Goal: Task Accomplishment & Management: Complete application form

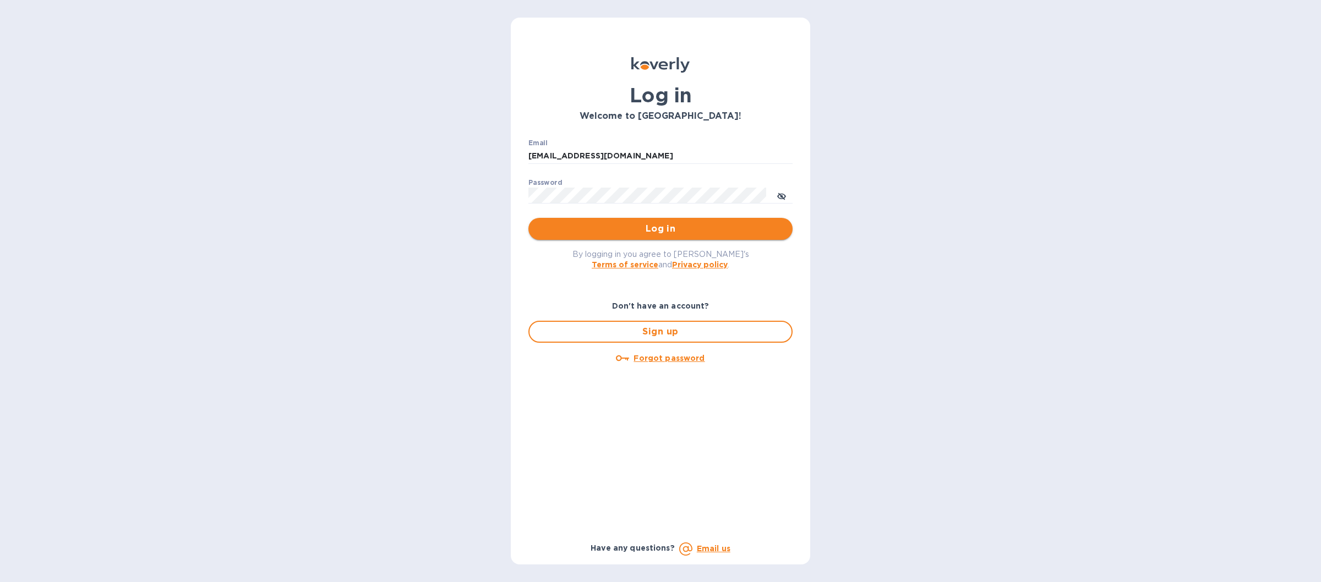
click at [585, 236] on button "Log in" at bounding box center [660, 229] width 264 height 22
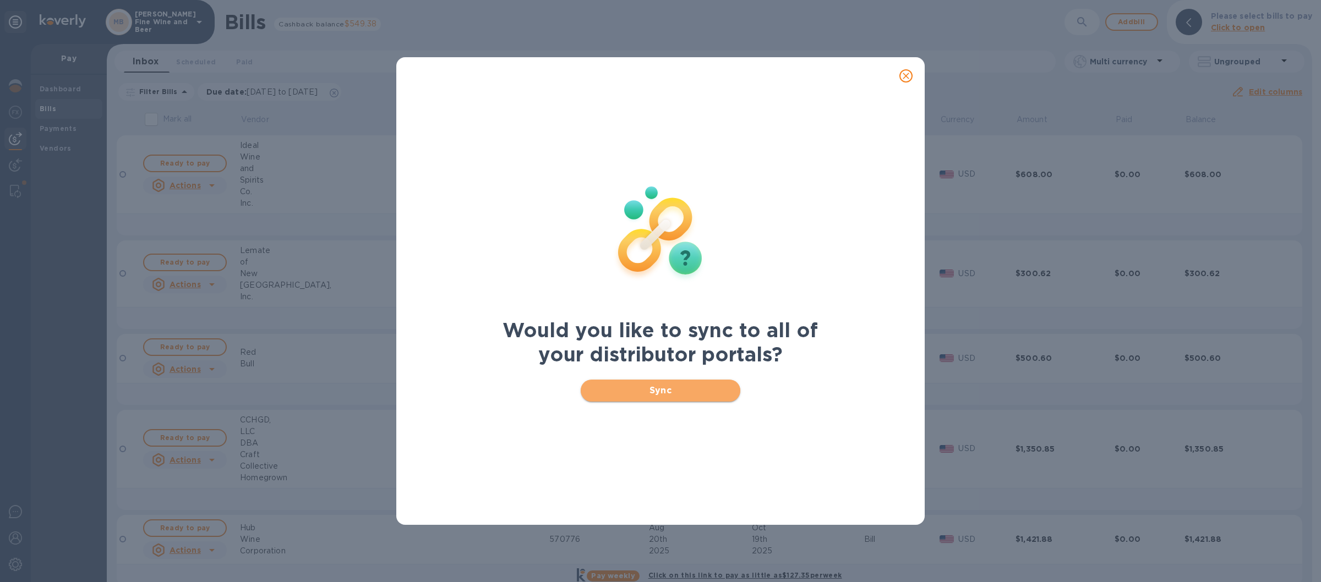
click at [623, 385] on span "Sync" at bounding box center [660, 390] width 143 height 13
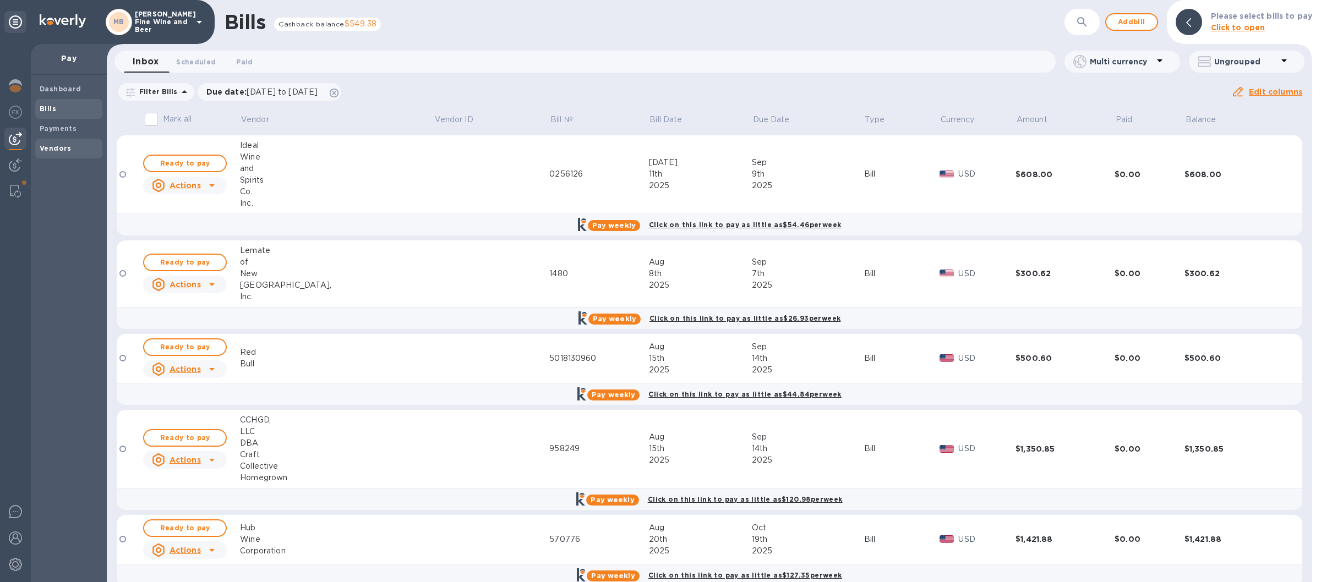
click at [57, 148] on b "Vendors" at bounding box center [56, 148] width 32 height 8
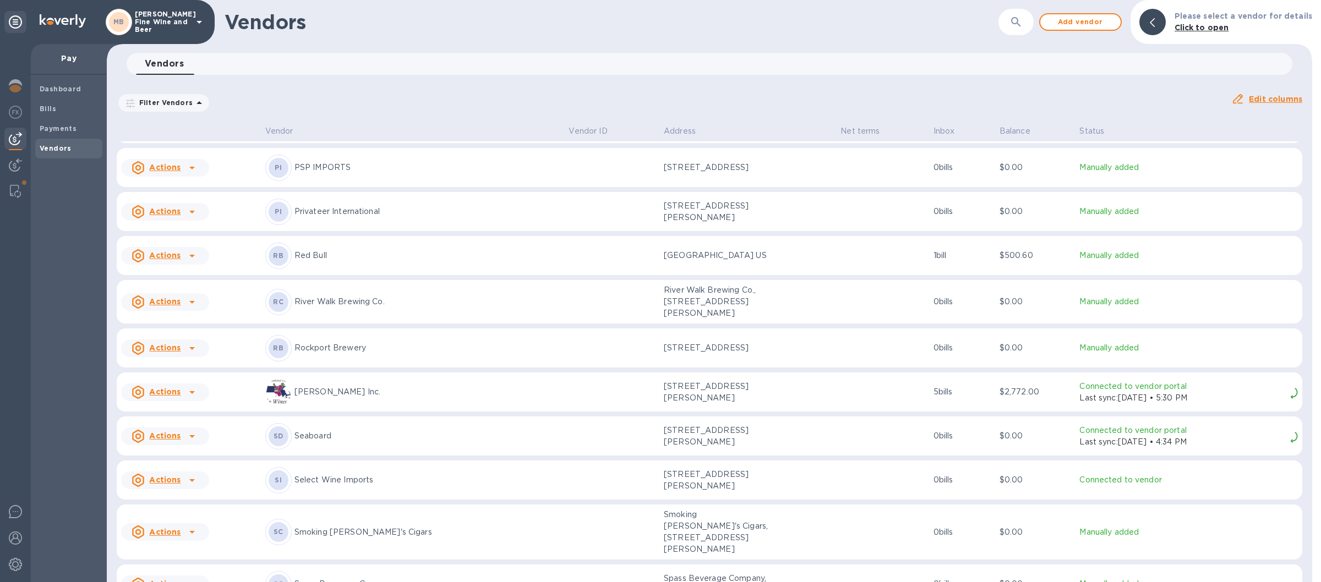
scroll to position [1652, 0]
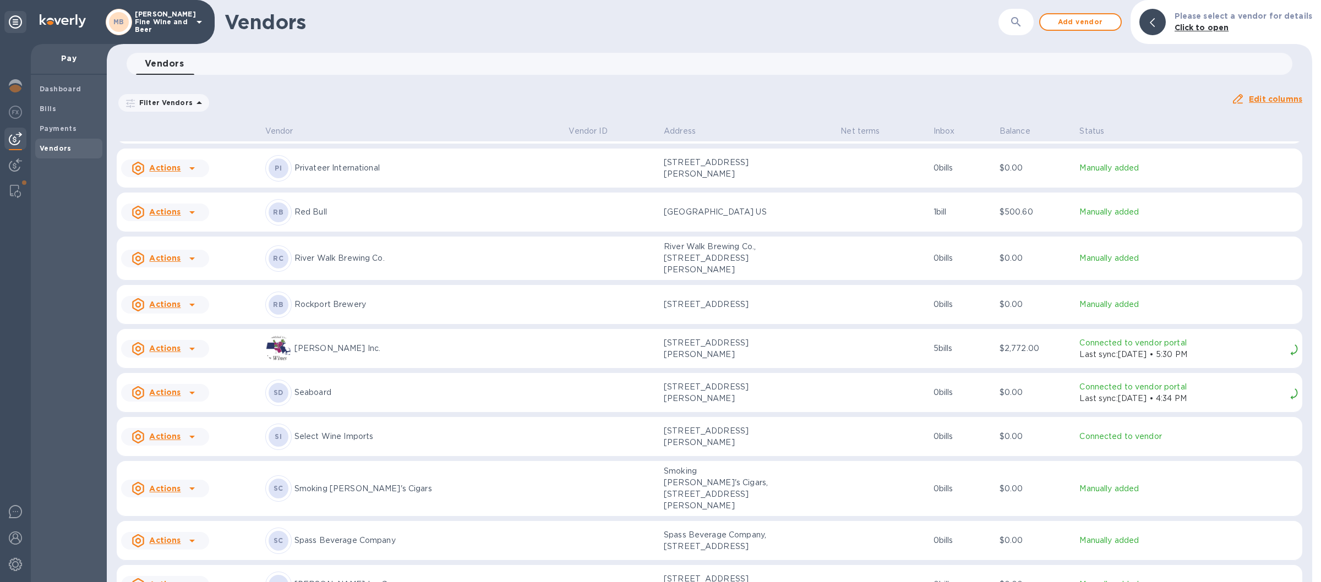
click at [399, 305] on p "Rockport Brewery" at bounding box center [427, 305] width 266 height 12
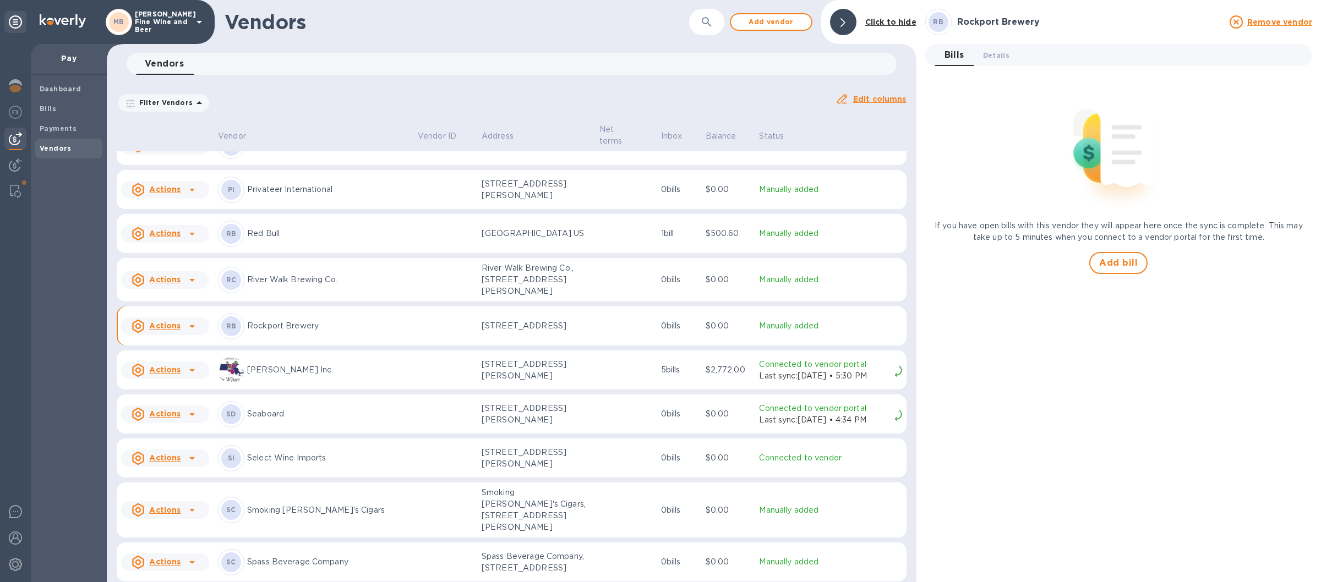
scroll to position [1679, 0]
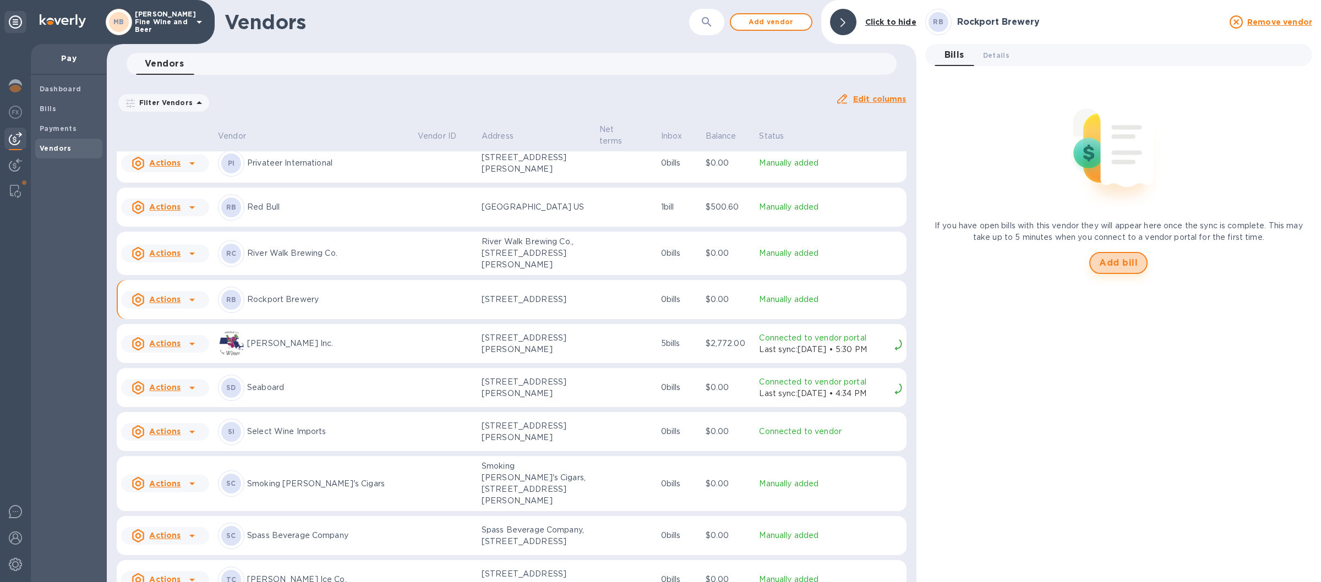
click at [1108, 264] on span "Add bill" at bounding box center [1118, 262] width 39 height 13
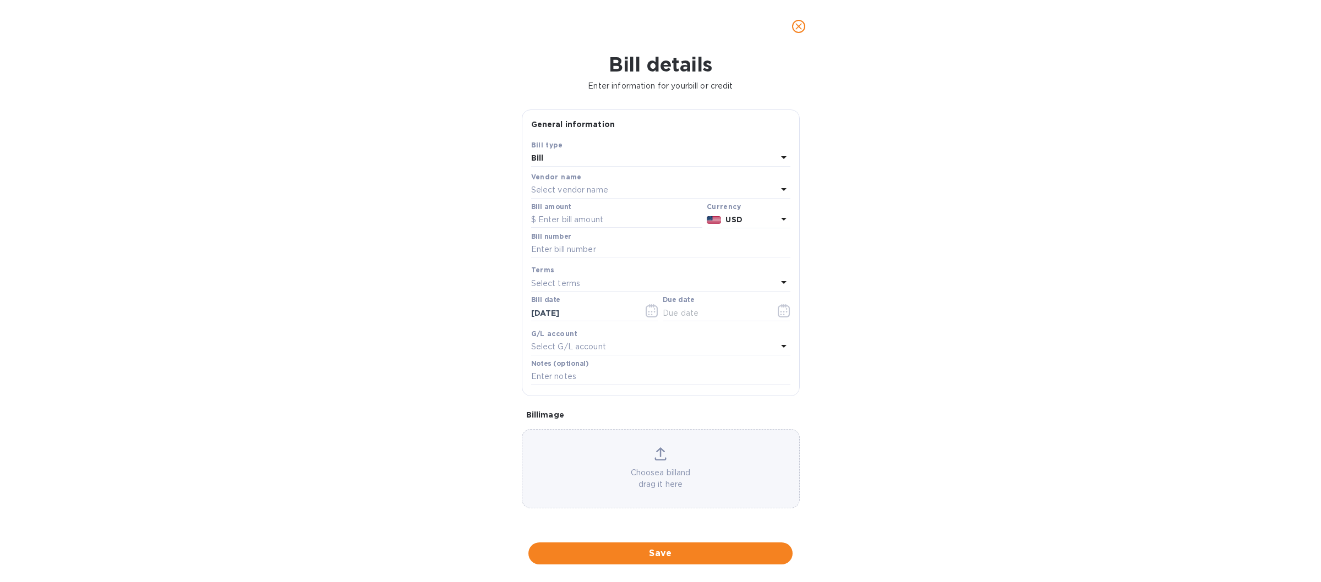
type input "[DATE]"
click at [549, 224] on input "text" at bounding box center [616, 220] width 171 height 17
type input "326.00"
type input "12096"
click at [781, 282] on icon at bounding box center [783, 282] width 13 height 13
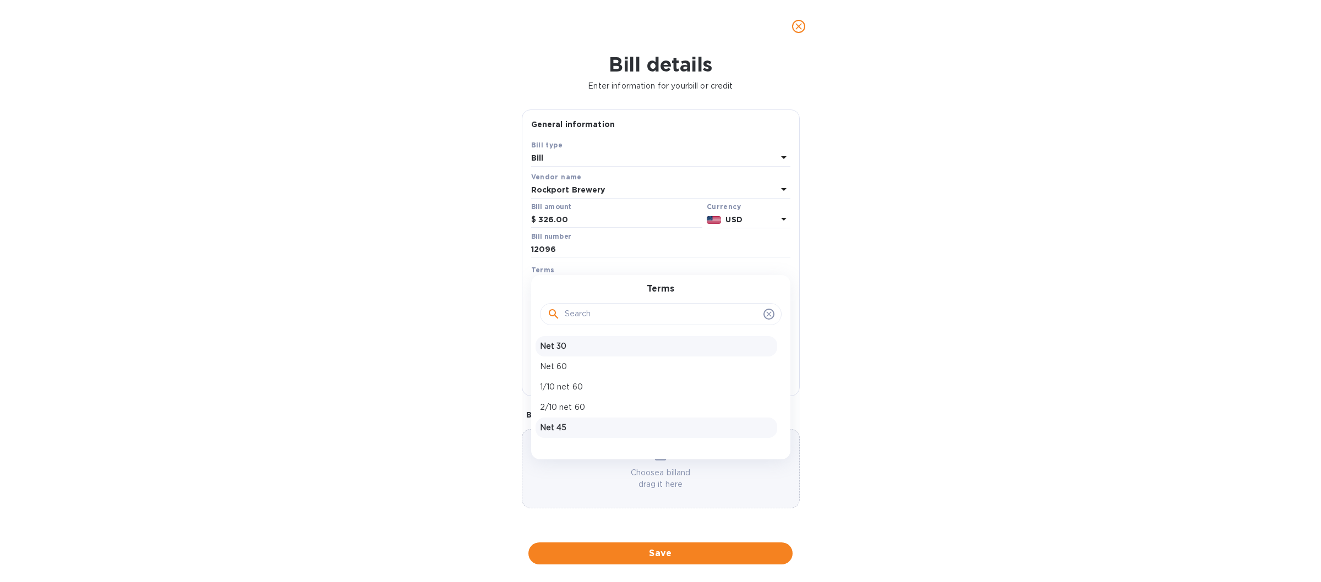
click at [565, 346] on p "Net 30" at bounding box center [656, 347] width 233 height 12
type input "[DATE]"
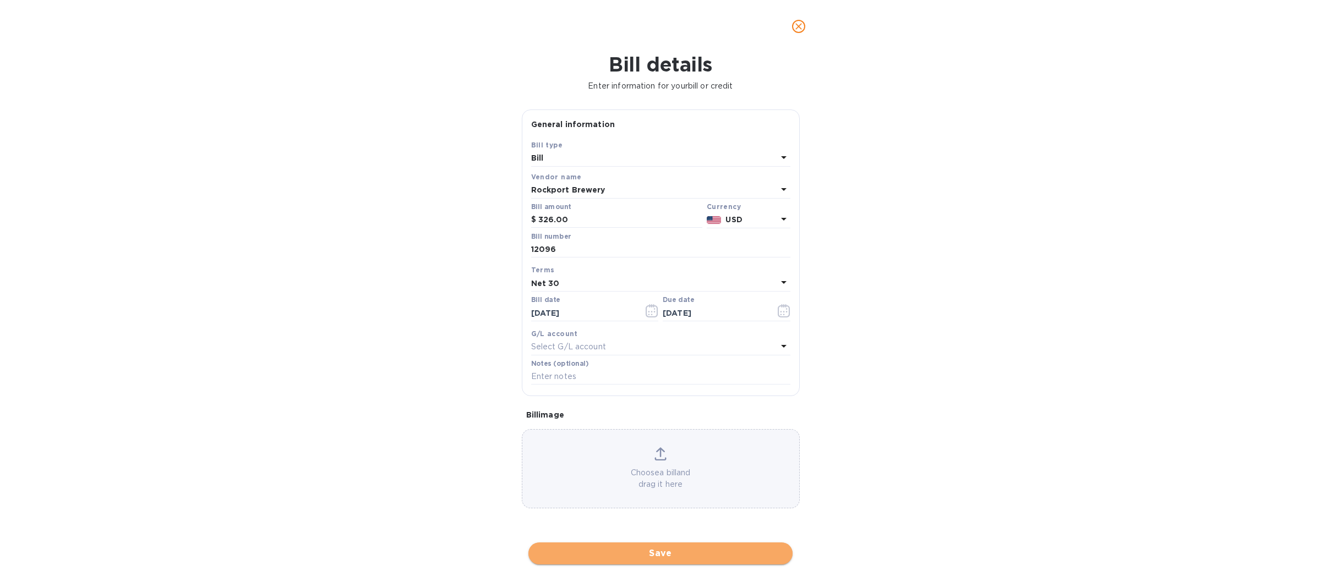
click at [647, 551] on span "Save" at bounding box center [660, 553] width 247 height 13
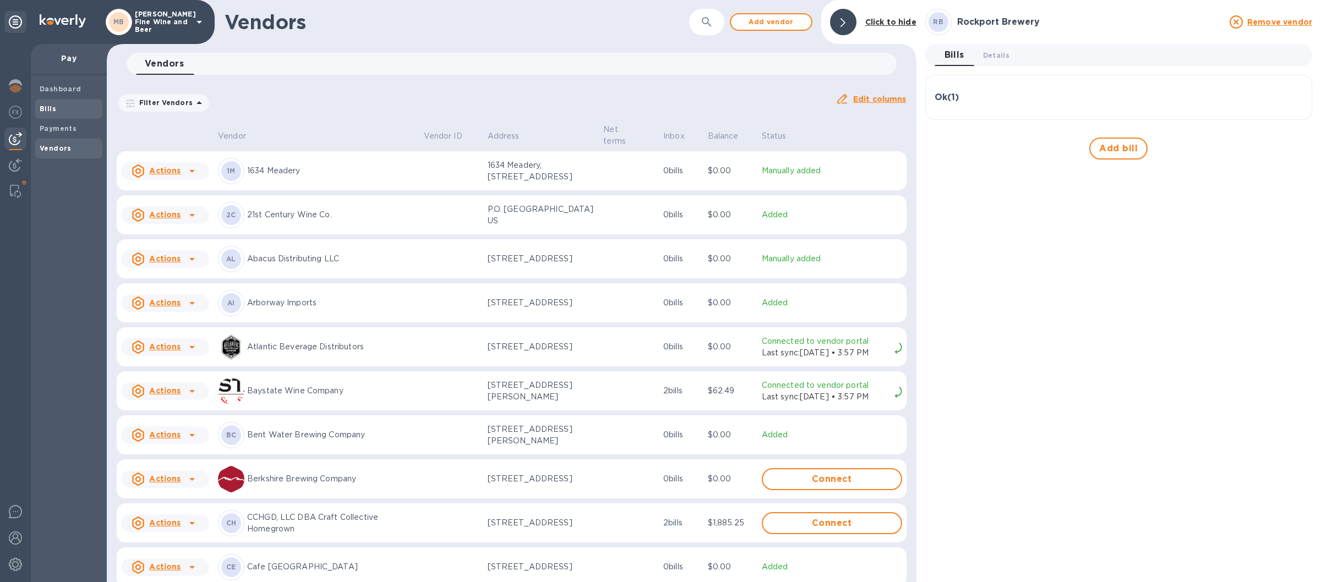
click at [74, 106] on span "Bills" at bounding box center [69, 108] width 58 height 11
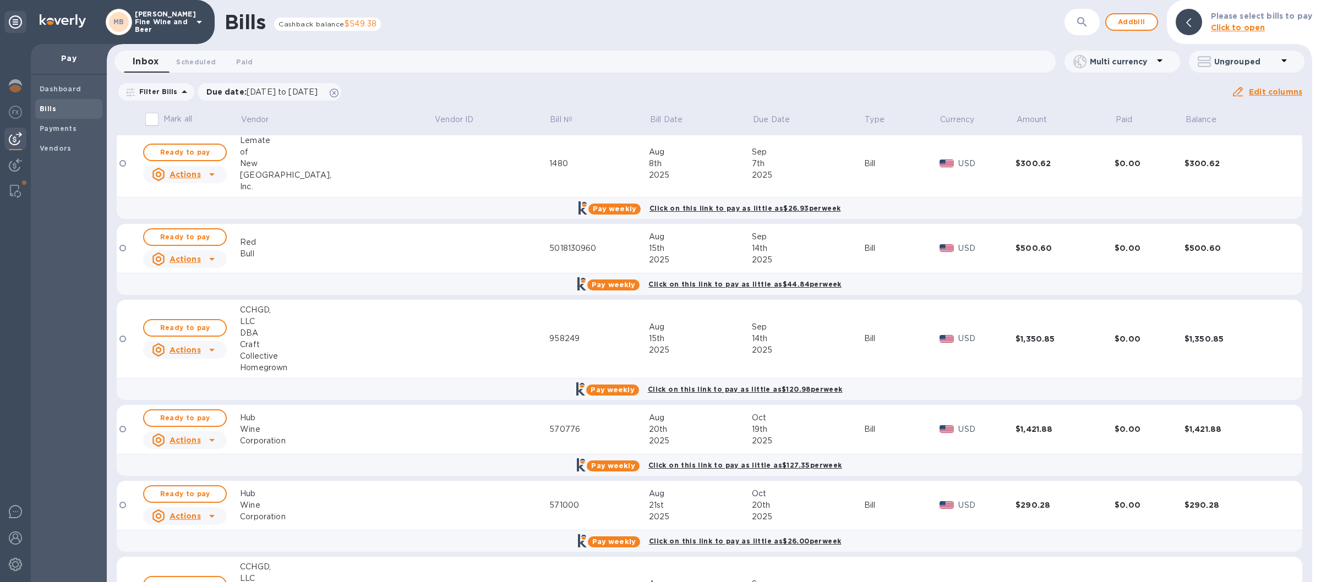
scroll to position [258, 0]
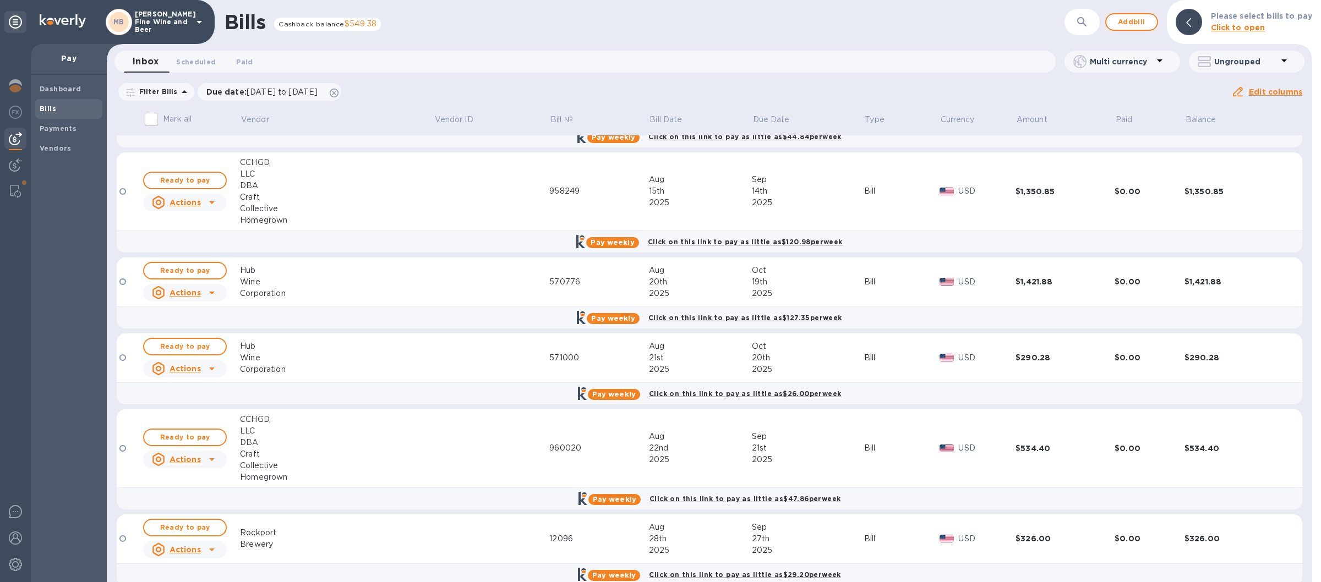
click at [195, 23] on icon at bounding box center [199, 21] width 13 height 13
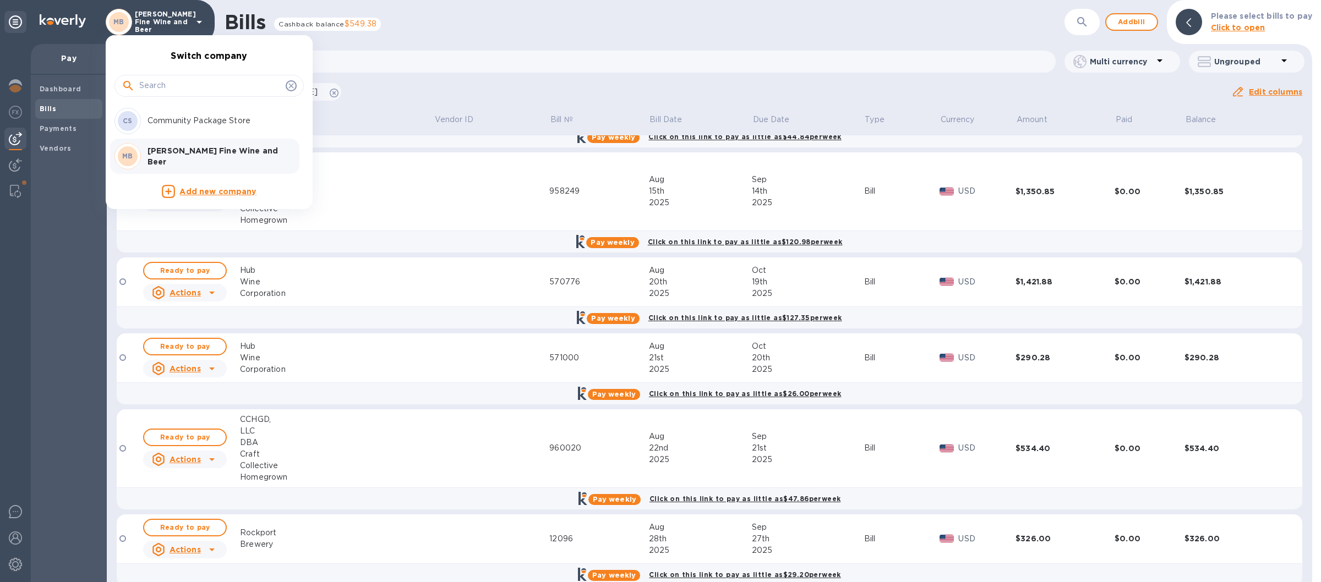
click at [155, 119] on p "Community Package Store" at bounding box center [216, 121] width 139 height 12
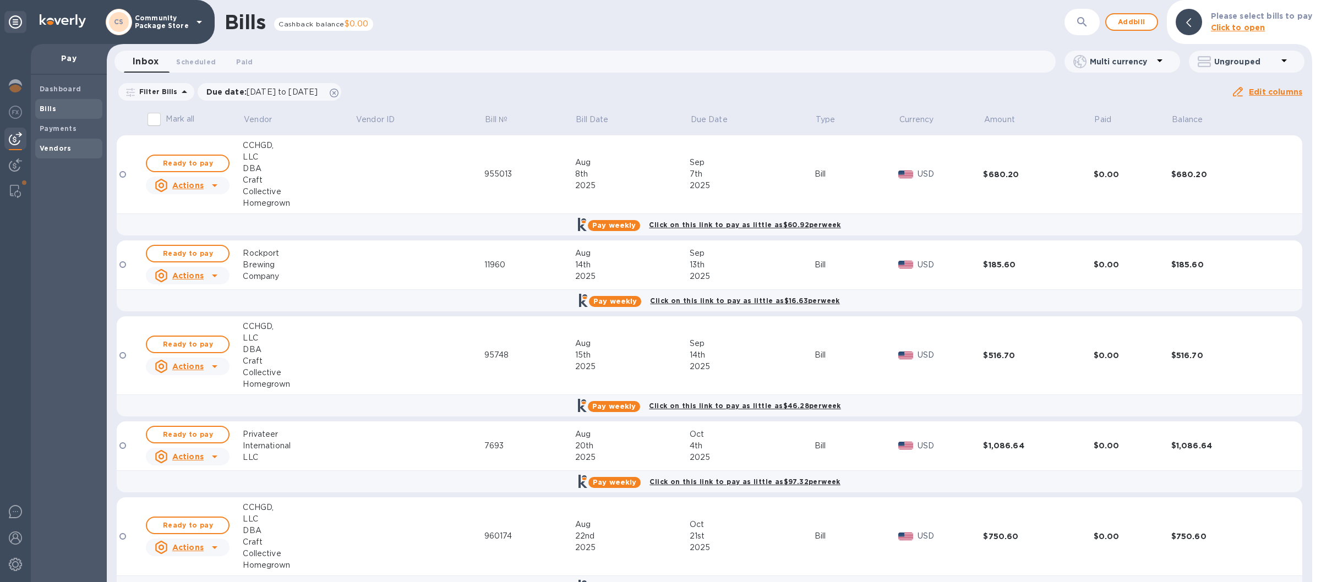
click at [61, 150] on b "Vendors" at bounding box center [56, 148] width 32 height 8
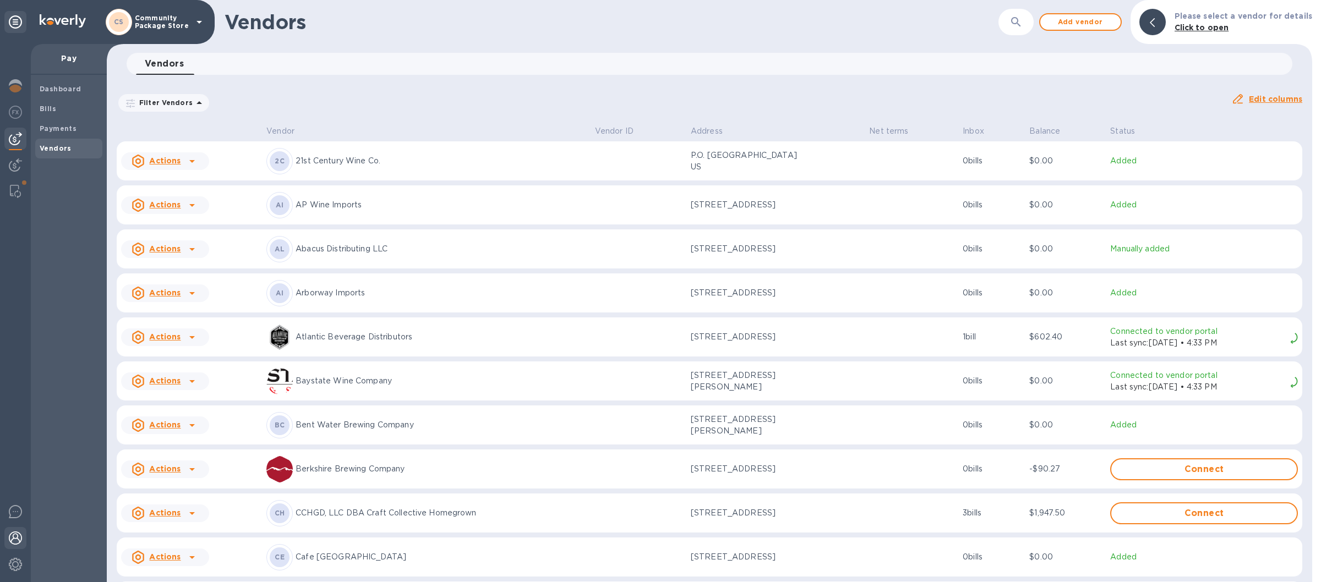
click at [21, 533] on img at bounding box center [15, 538] width 13 height 13
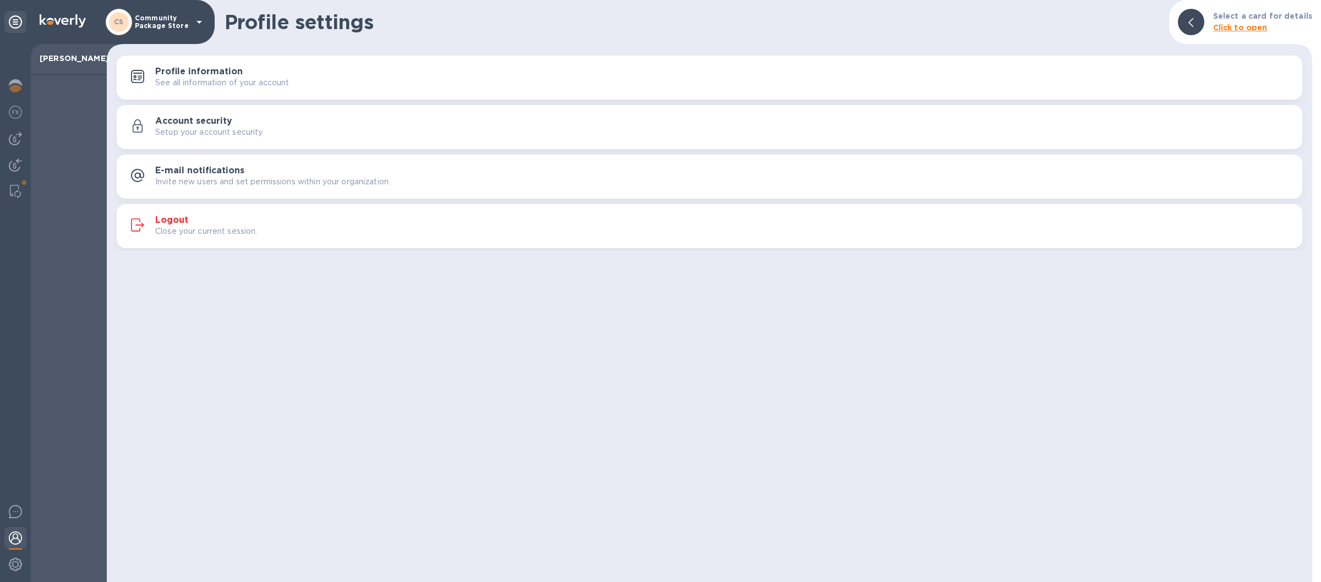
click at [384, 231] on div "Close your current session." at bounding box center [724, 232] width 1138 height 12
